Goal: Navigation & Orientation: Find specific page/section

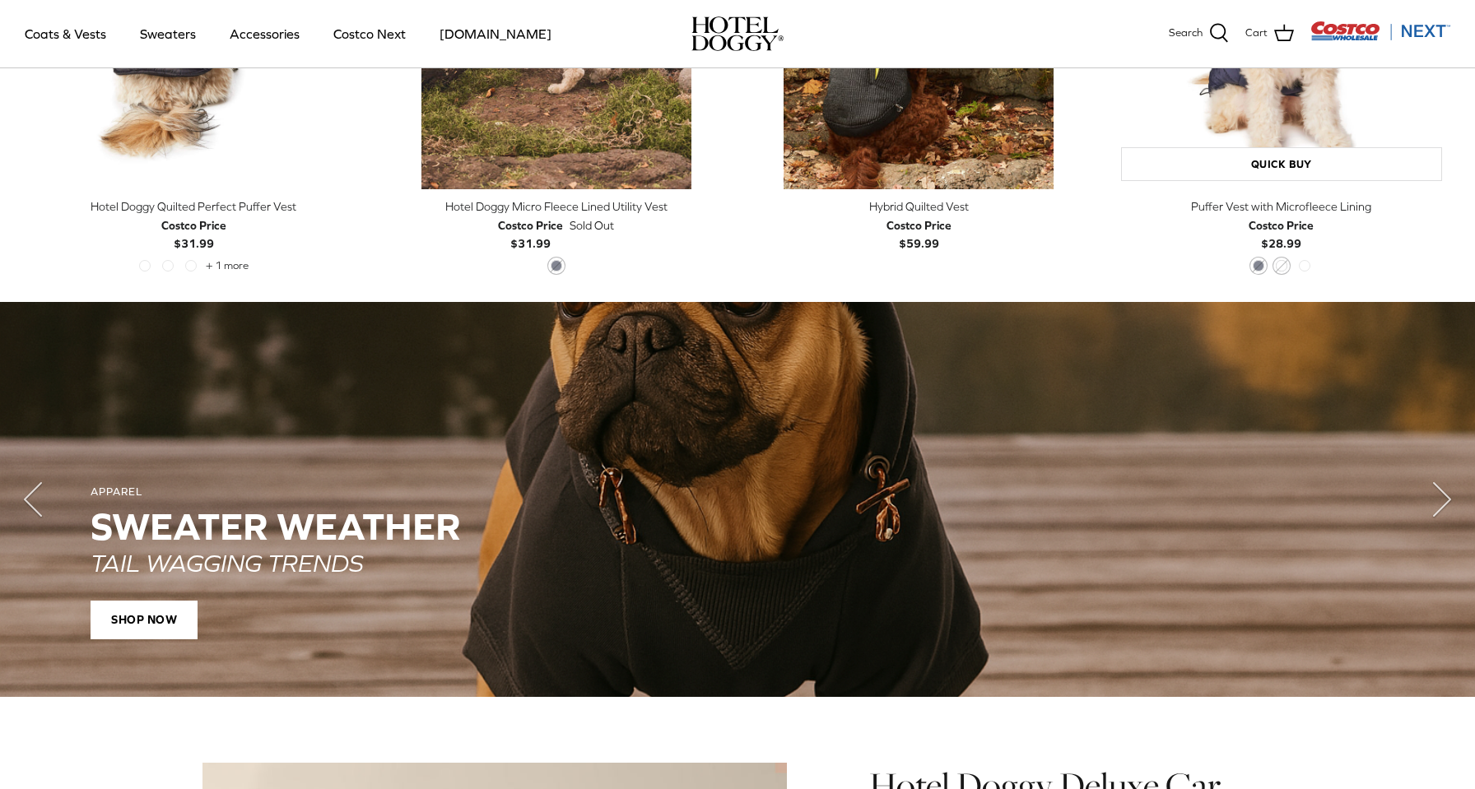
scroll to position [241, 0]
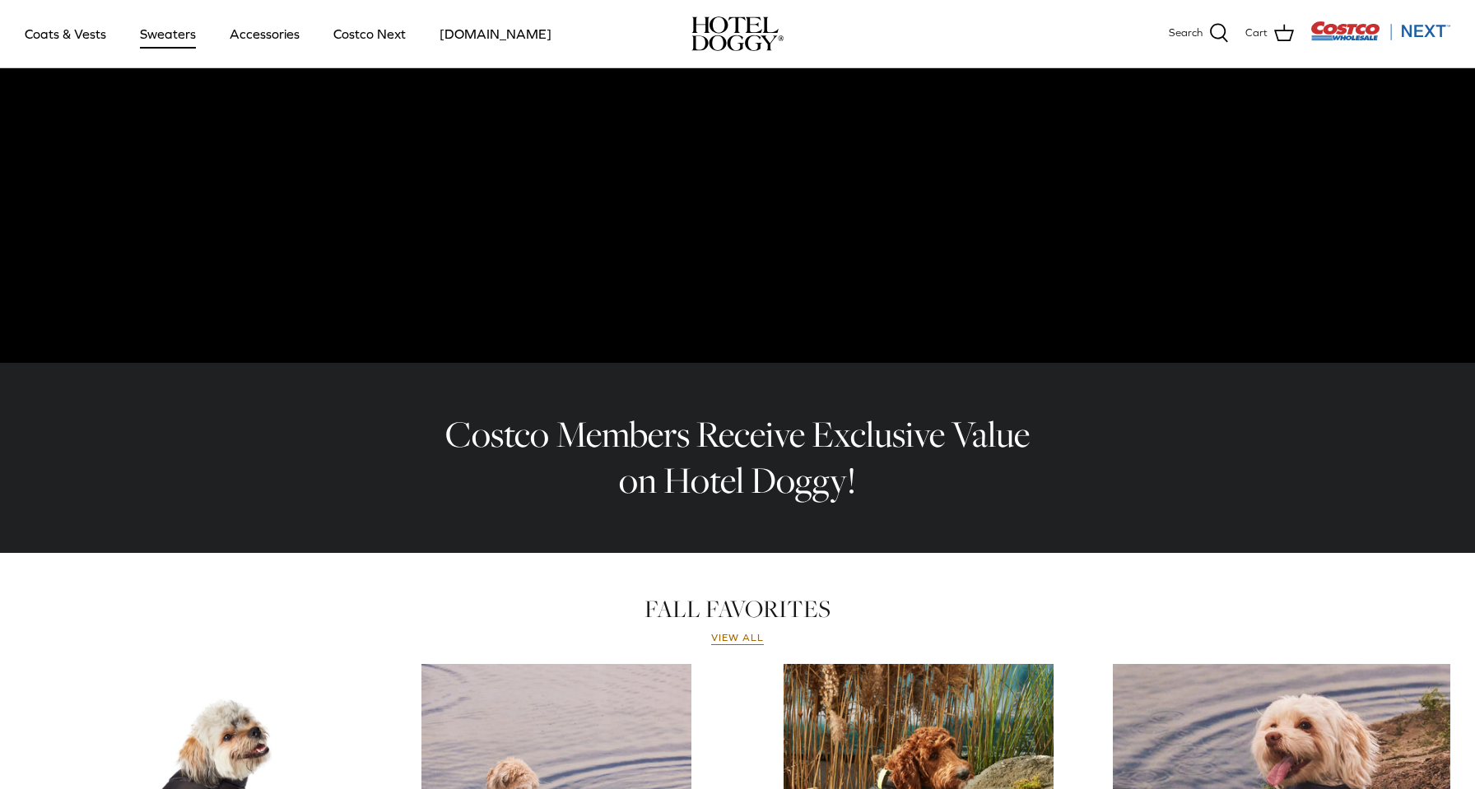
click at [173, 43] on link "Sweaters" at bounding box center [168, 34] width 86 height 56
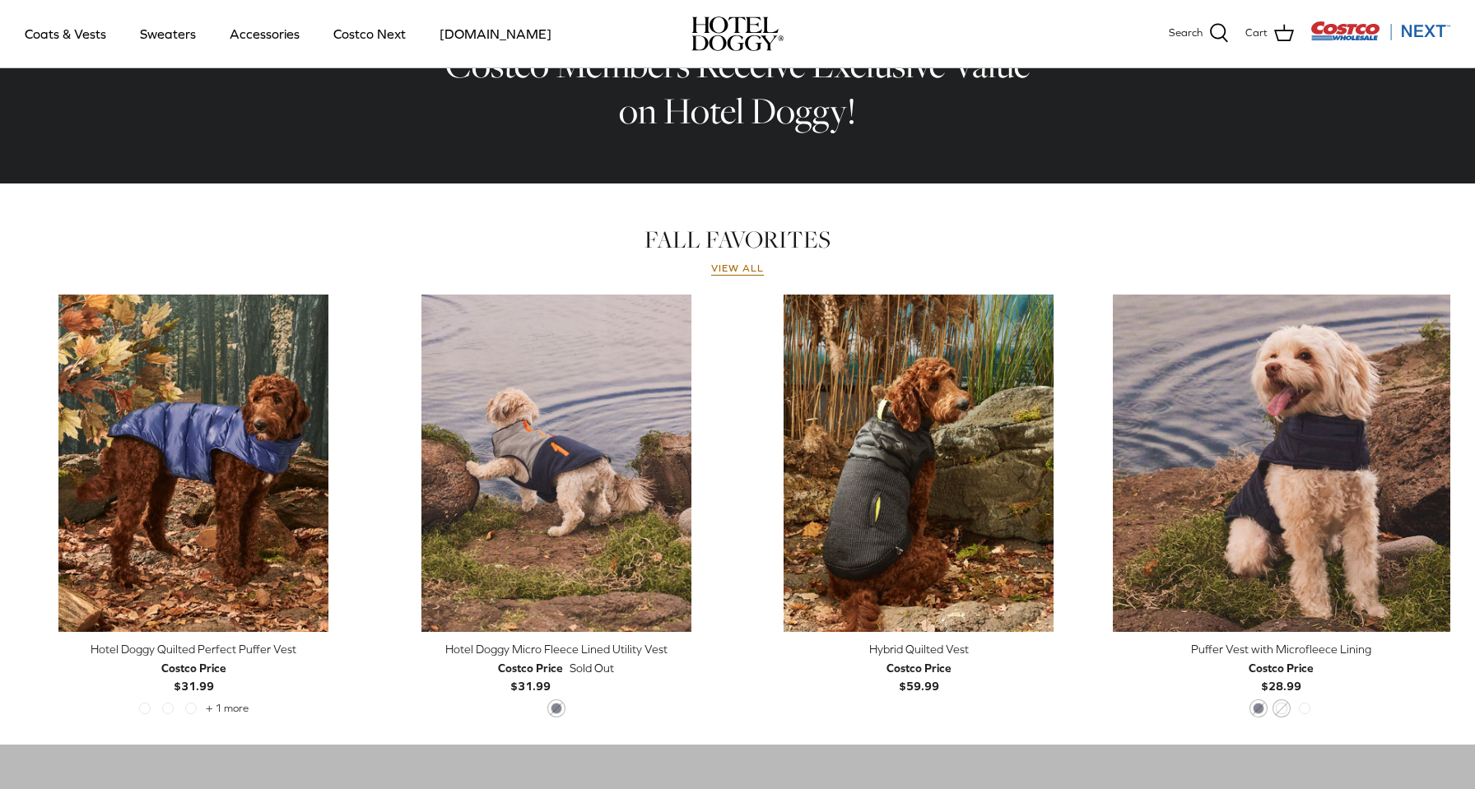
scroll to position [602, 0]
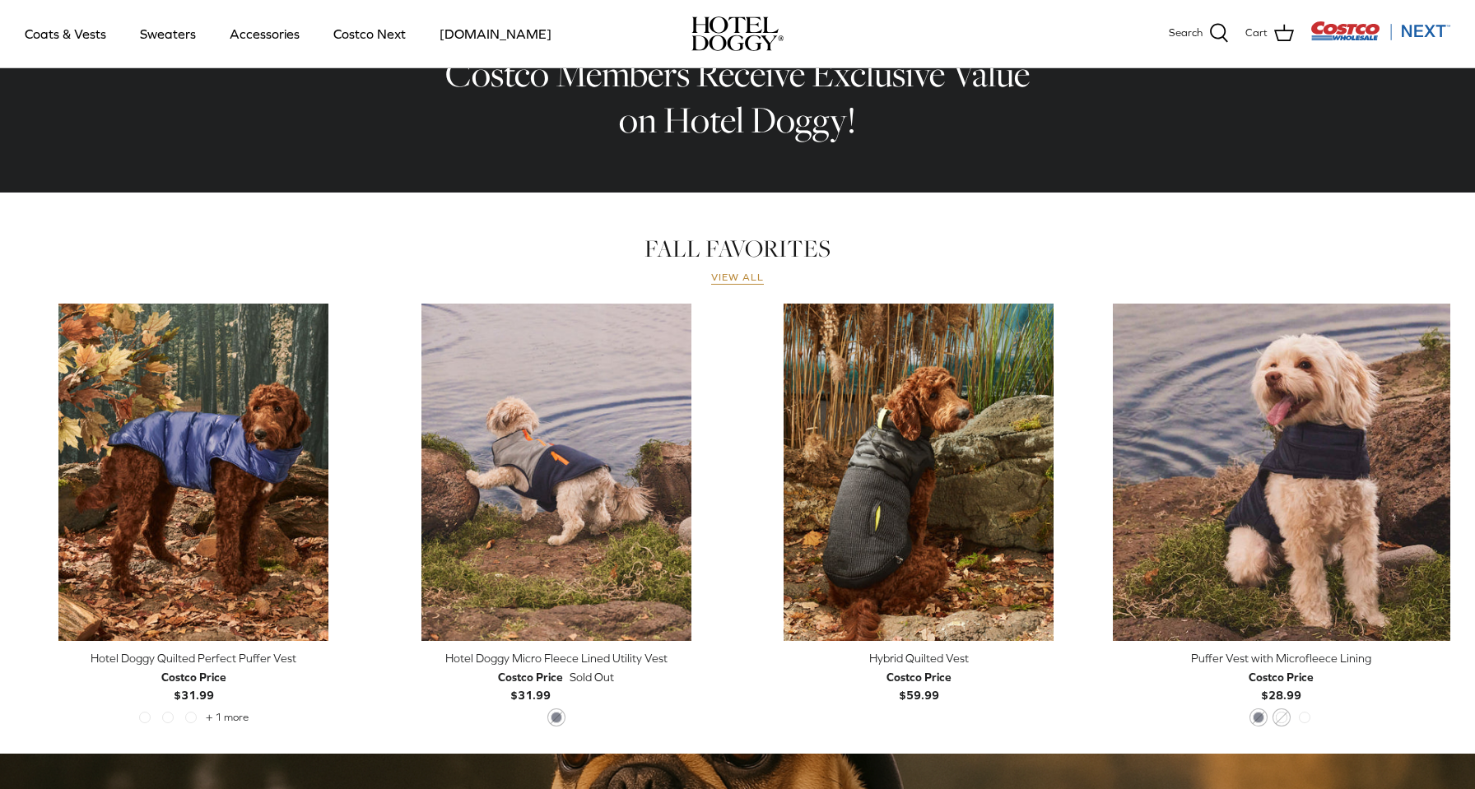
click at [726, 281] on link "View all" at bounding box center [737, 278] width 53 height 13
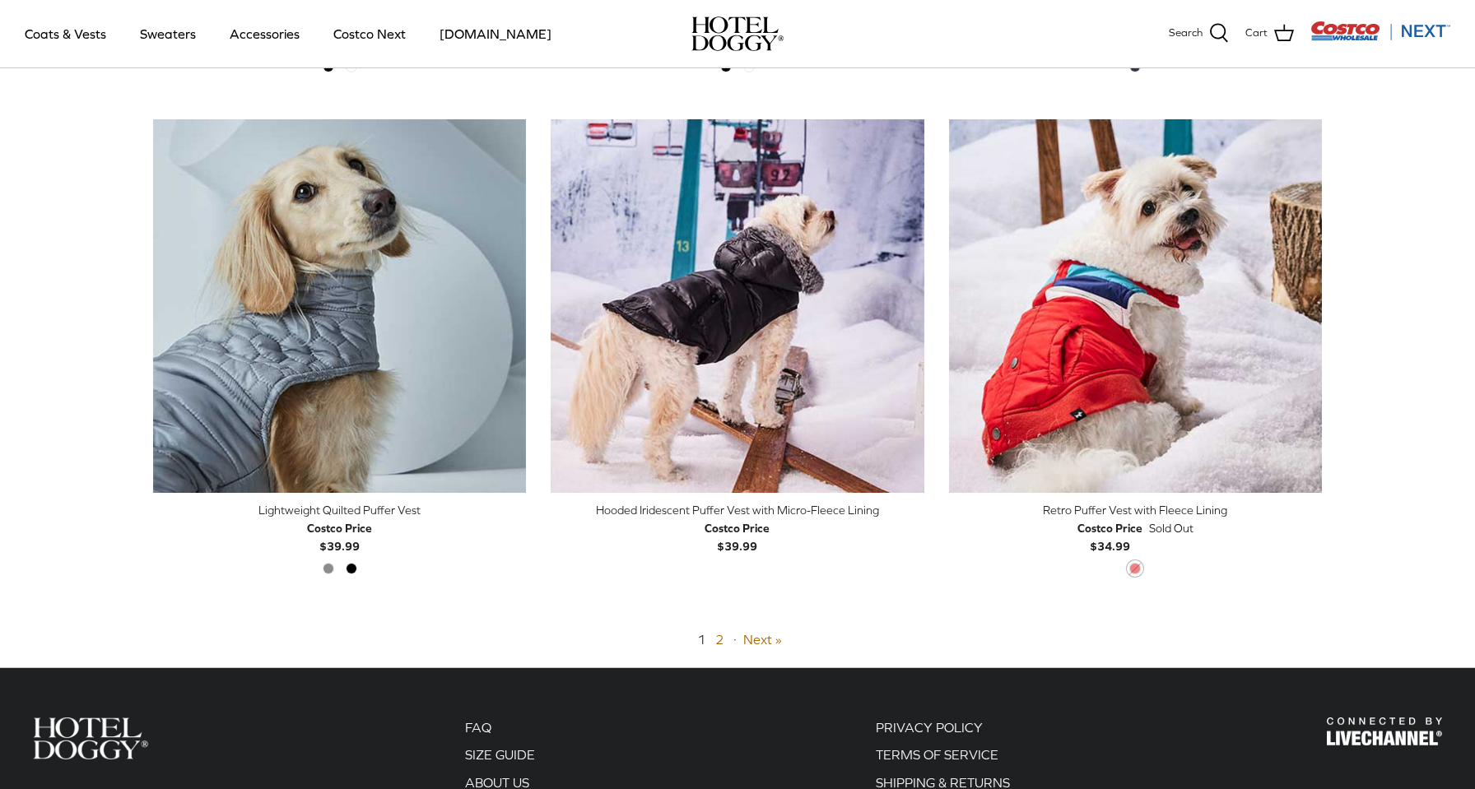
scroll to position [3905, 0]
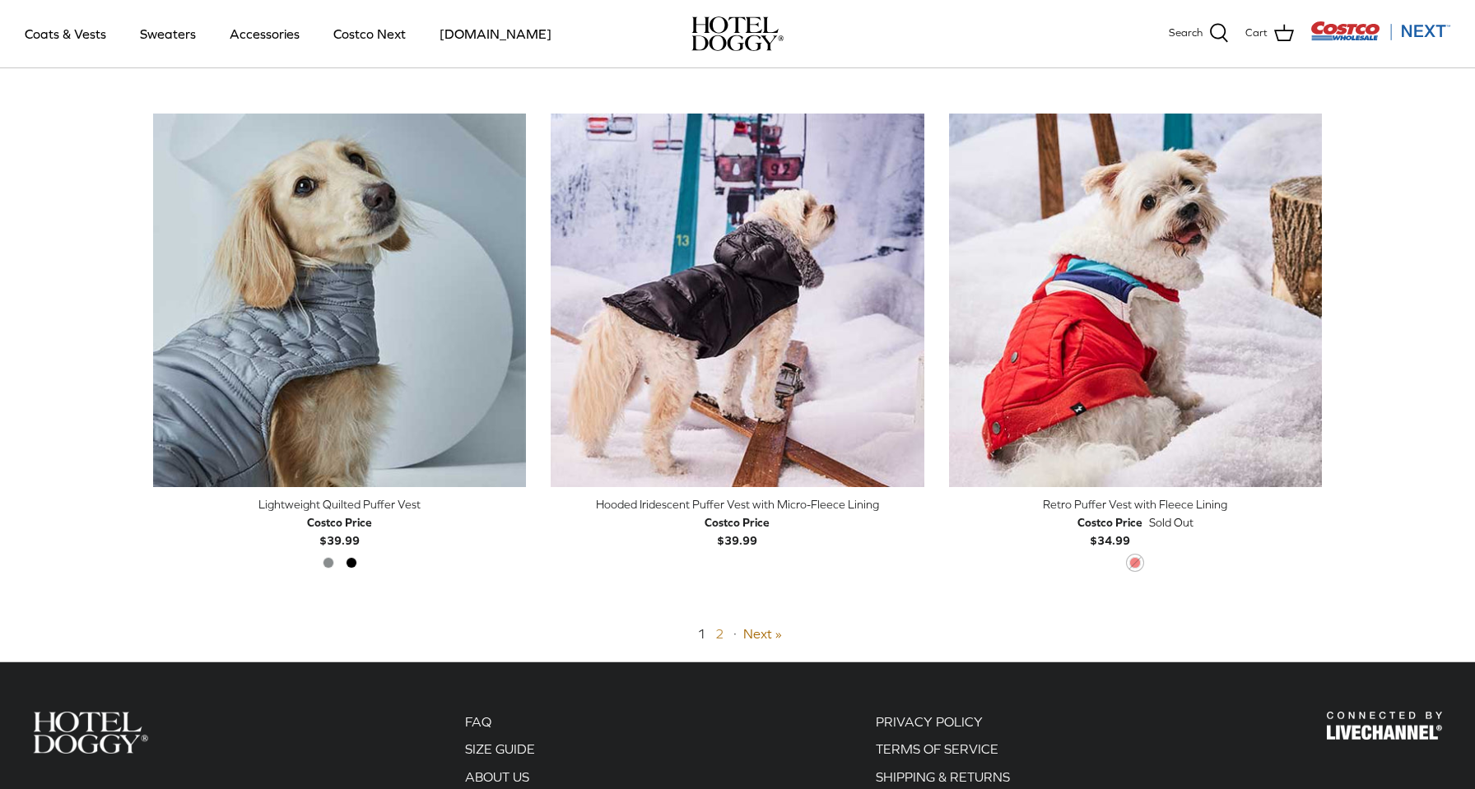
click at [717, 636] on link "2" at bounding box center [719, 633] width 8 height 15
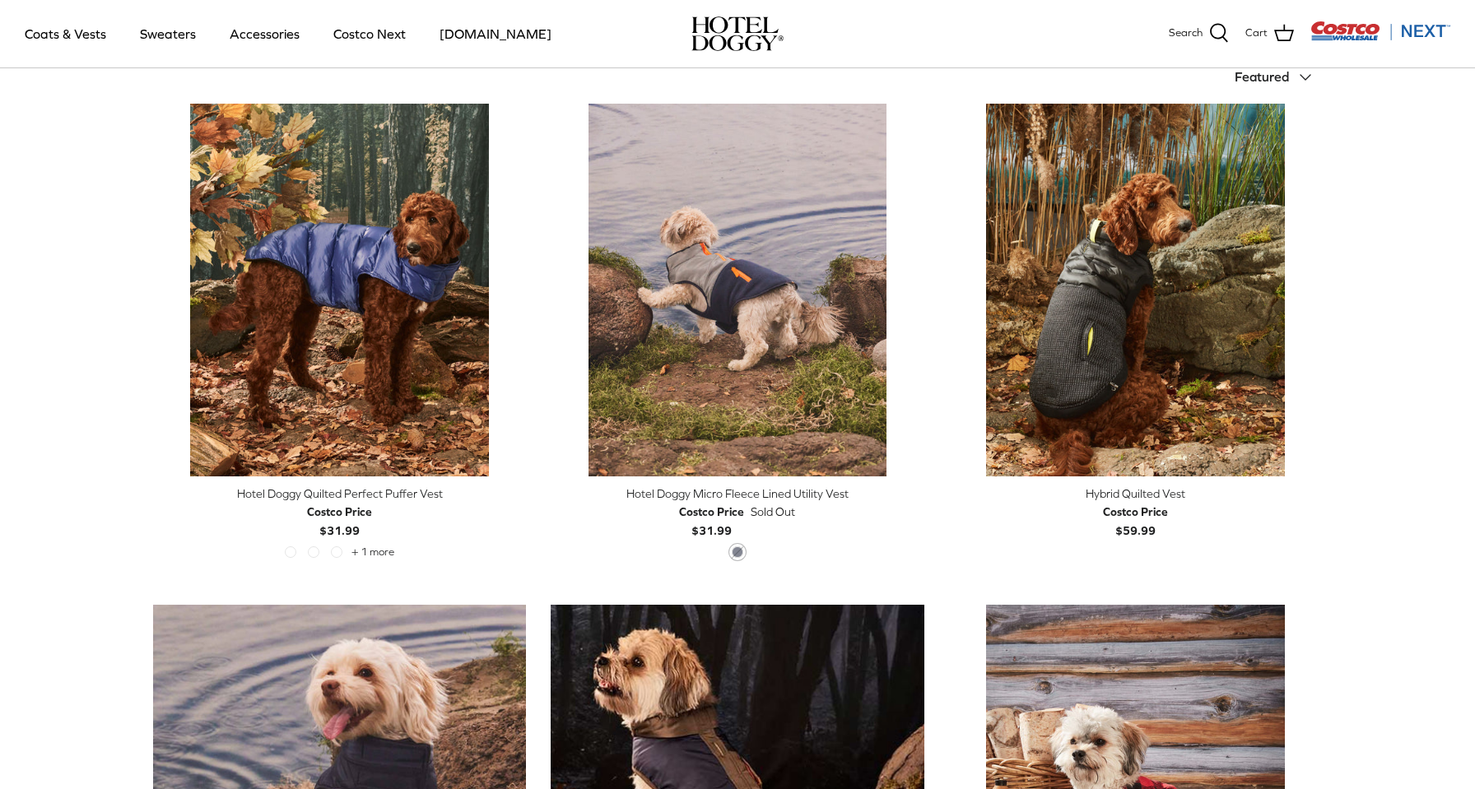
scroll to position [395, 0]
